Goal: Transaction & Acquisition: Purchase product/service

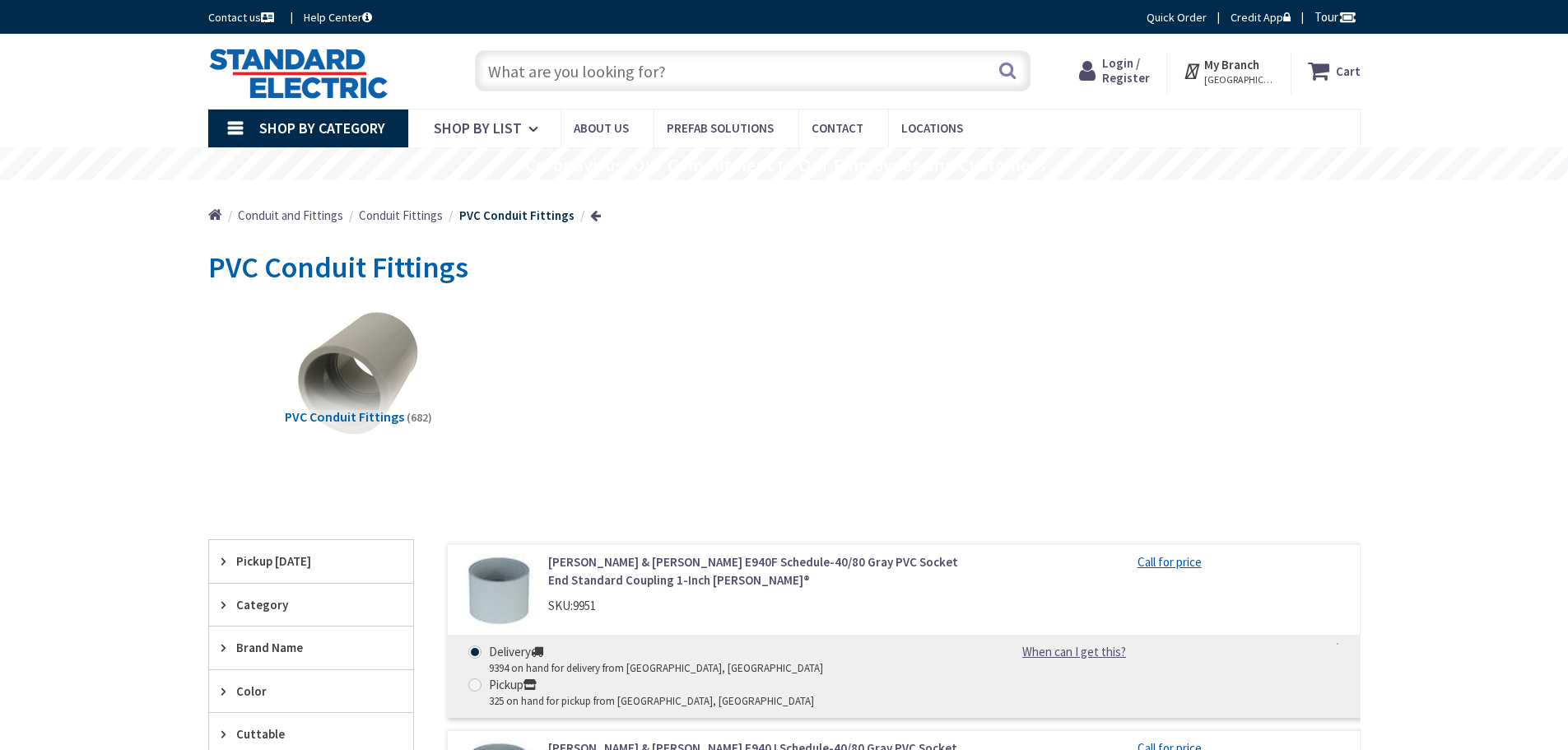
click at [407, 214] on span "Conduit Fittings" at bounding box center [401, 215] width 84 height 16
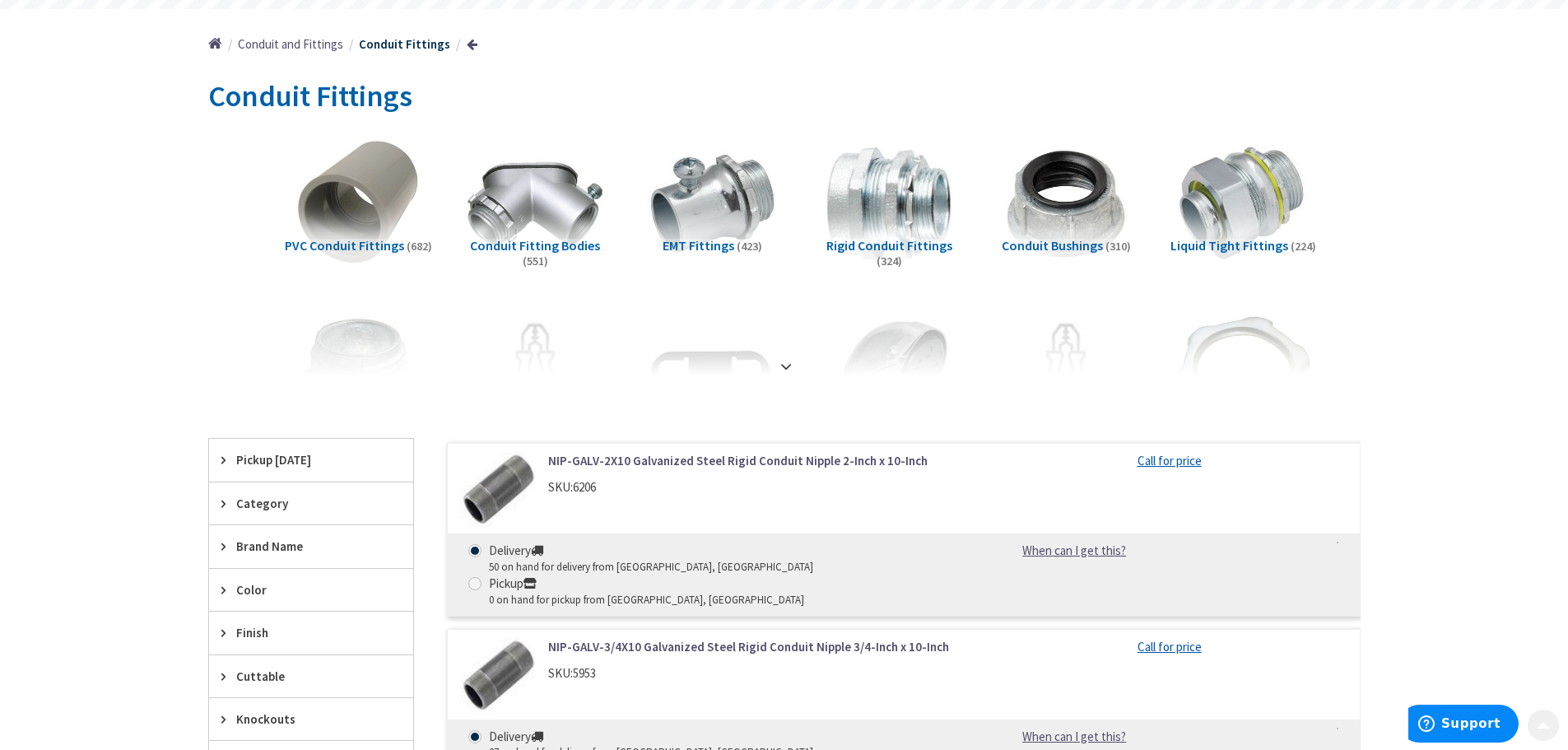
scroll to position [247, 0]
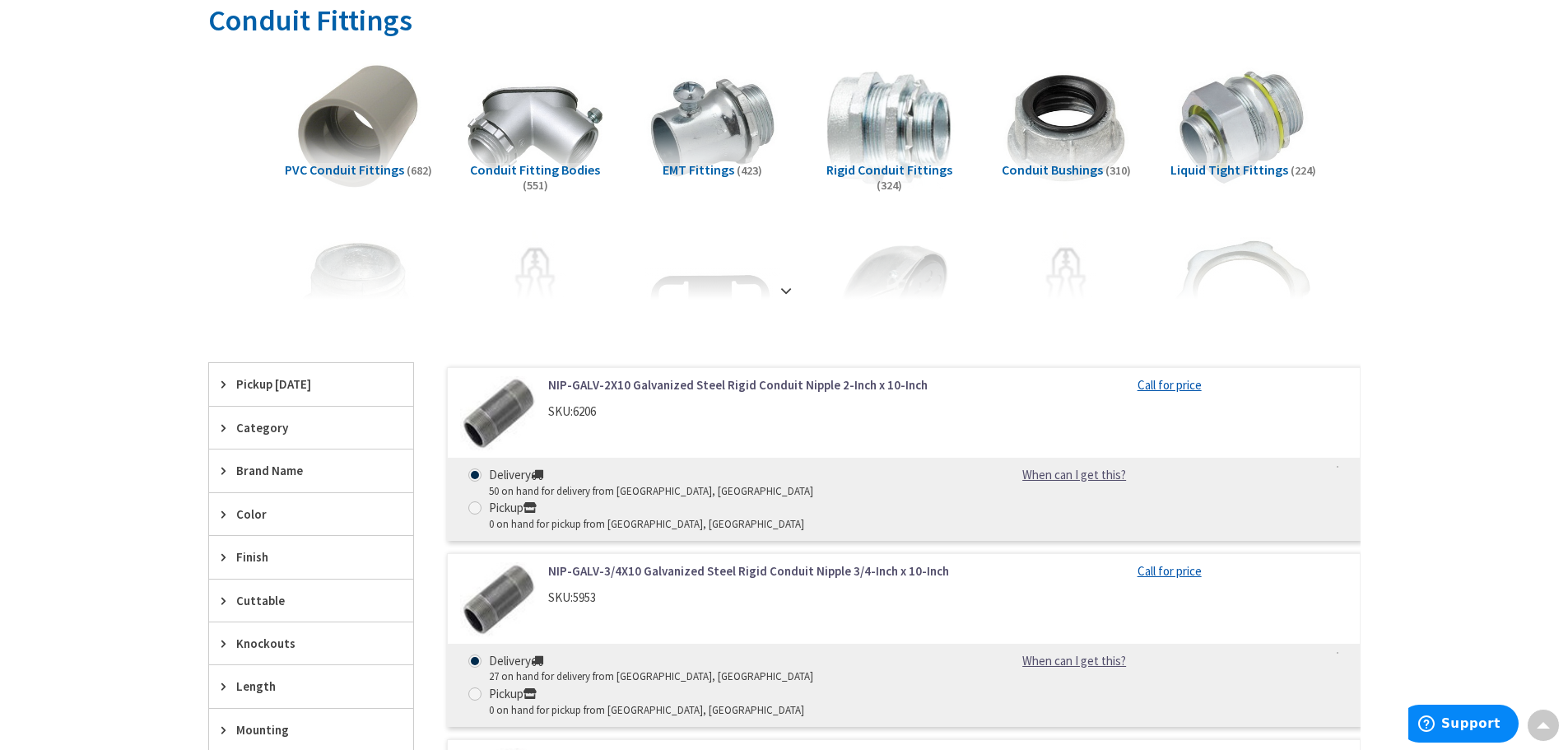
click at [1197, 168] on span "Liquid Tight Fittings" at bounding box center [1230, 169] width 118 height 16
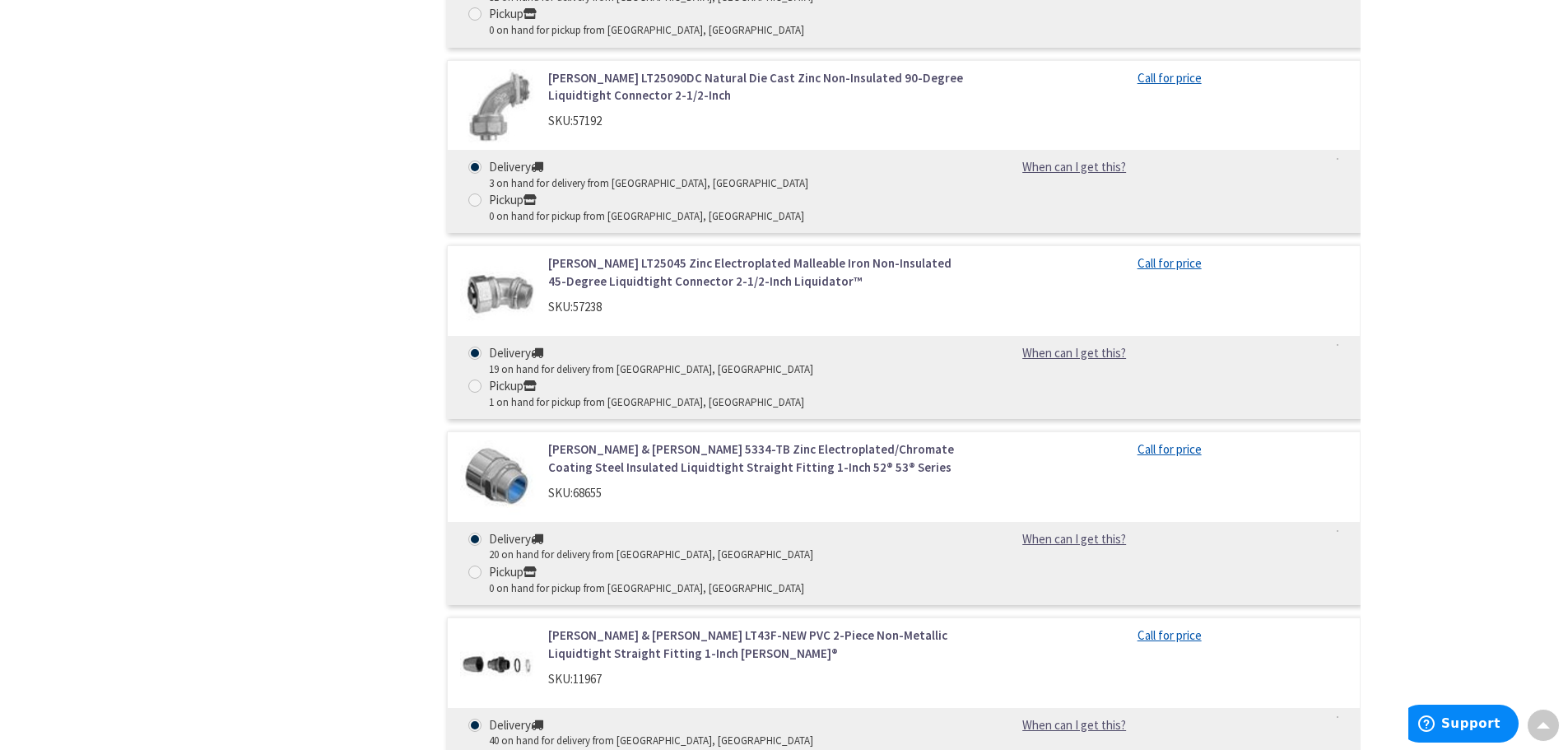
scroll to position [13043, 0]
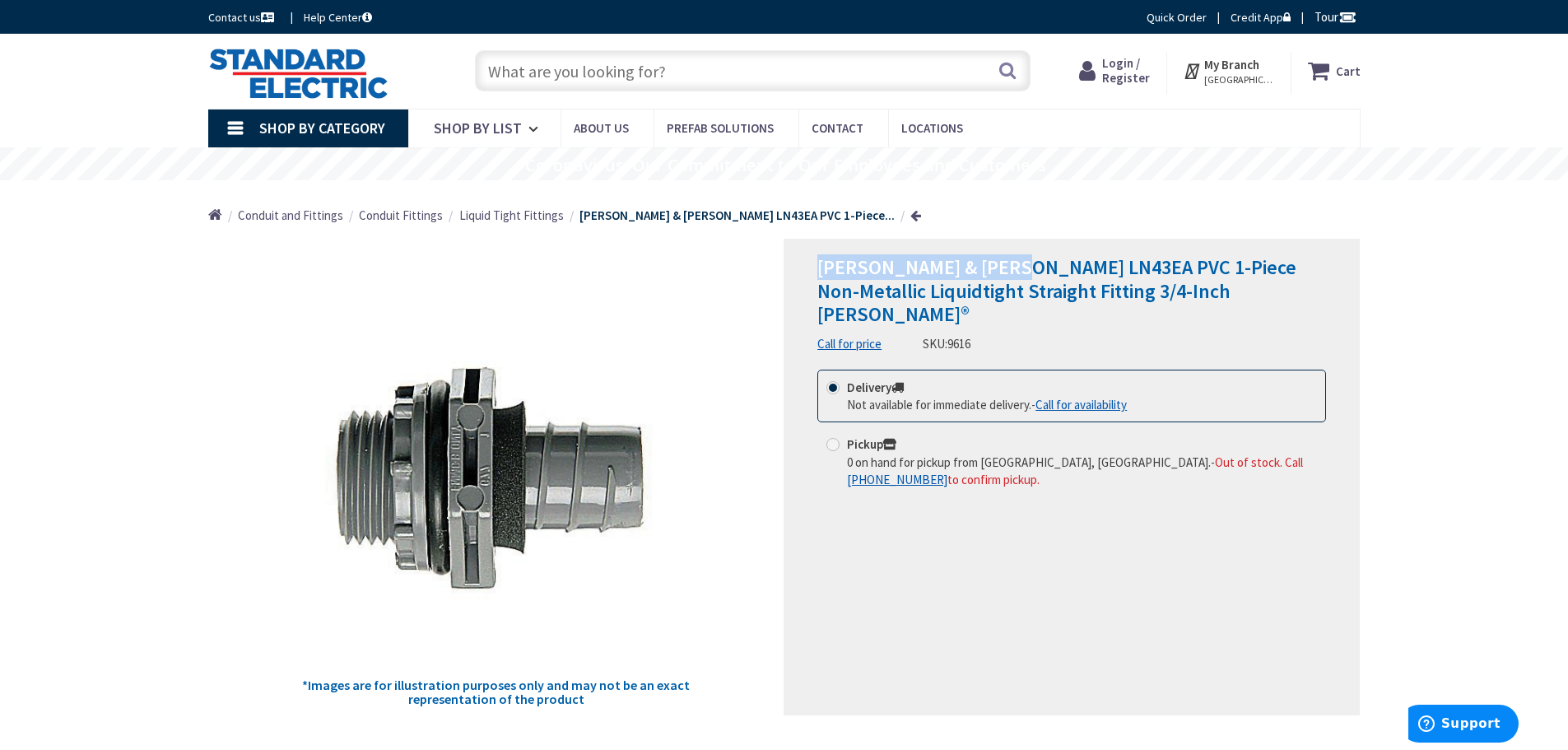
drag, startPoint x: 818, startPoint y: 265, endPoint x: 1014, endPoint y: 265, distance: 196.0
click at [1014, 265] on span "[PERSON_NAME] & [PERSON_NAME] LN43EA PVC 1-Piece Non-Metallic Liquidtight Strai…" at bounding box center [1057, 291] width 479 height 73
